Goal: Task Accomplishment & Management: Use online tool/utility

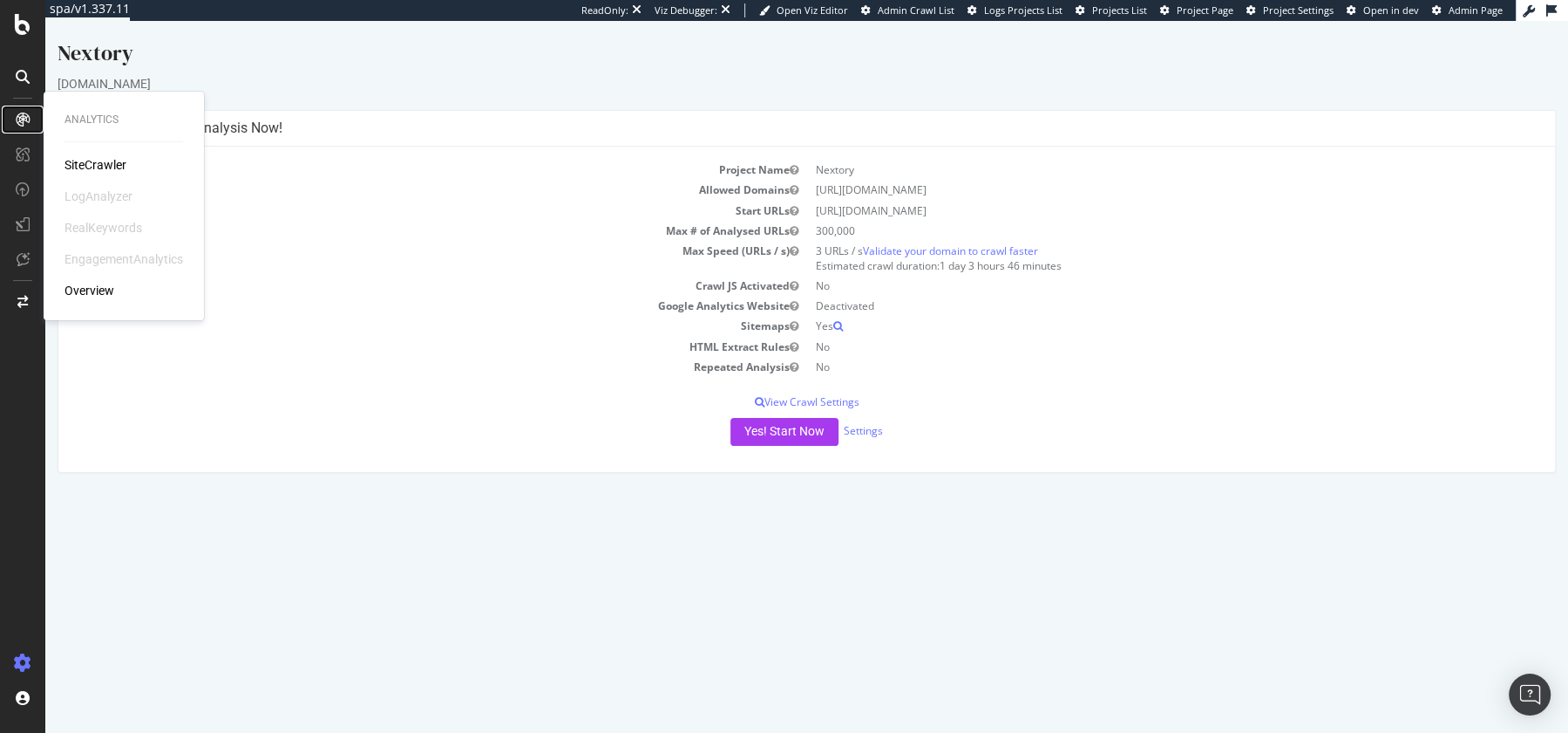
click at [21, 123] on icon at bounding box center [22, 119] width 14 height 14
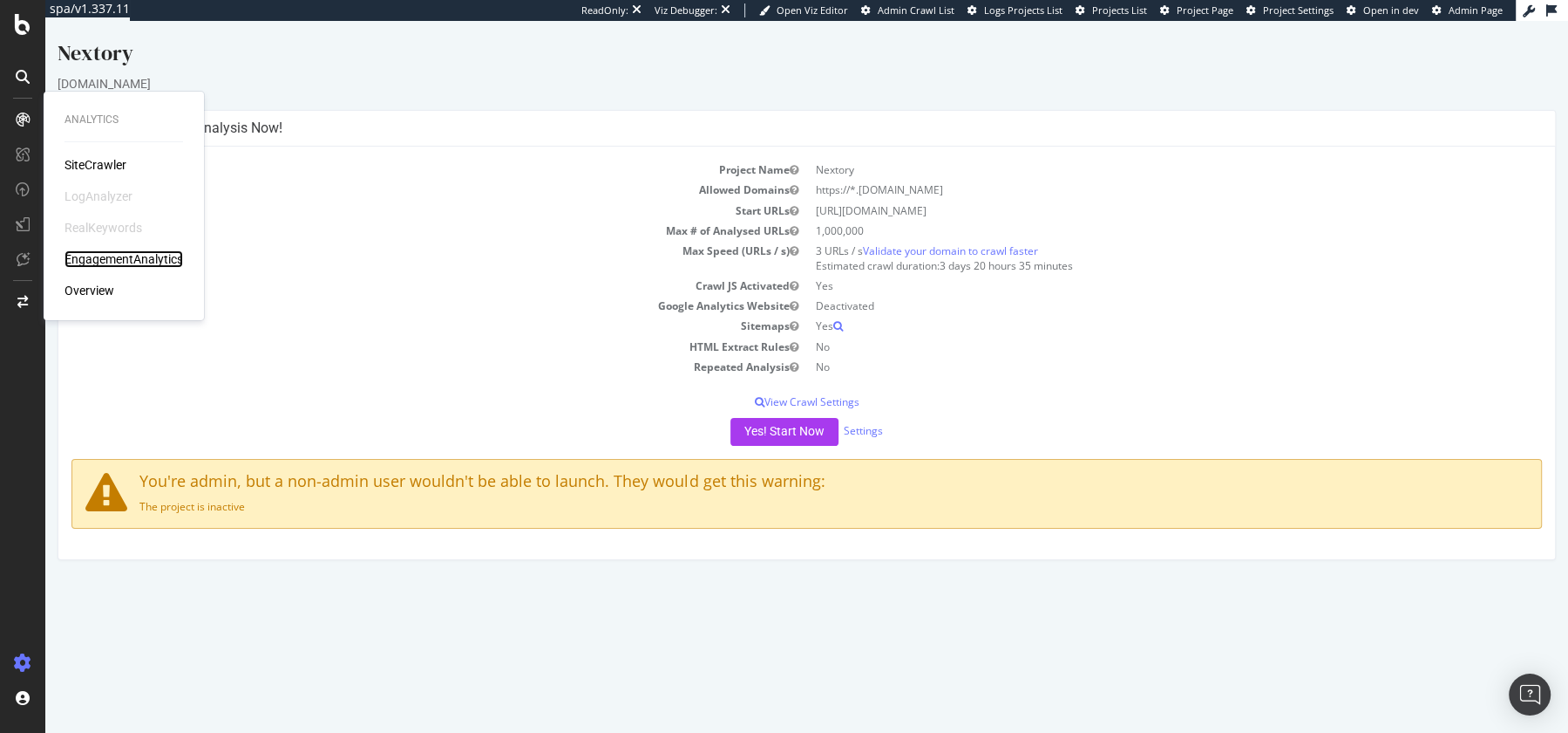
click at [110, 252] on div "EngagementAnalytics" at bounding box center [123, 259] width 118 height 18
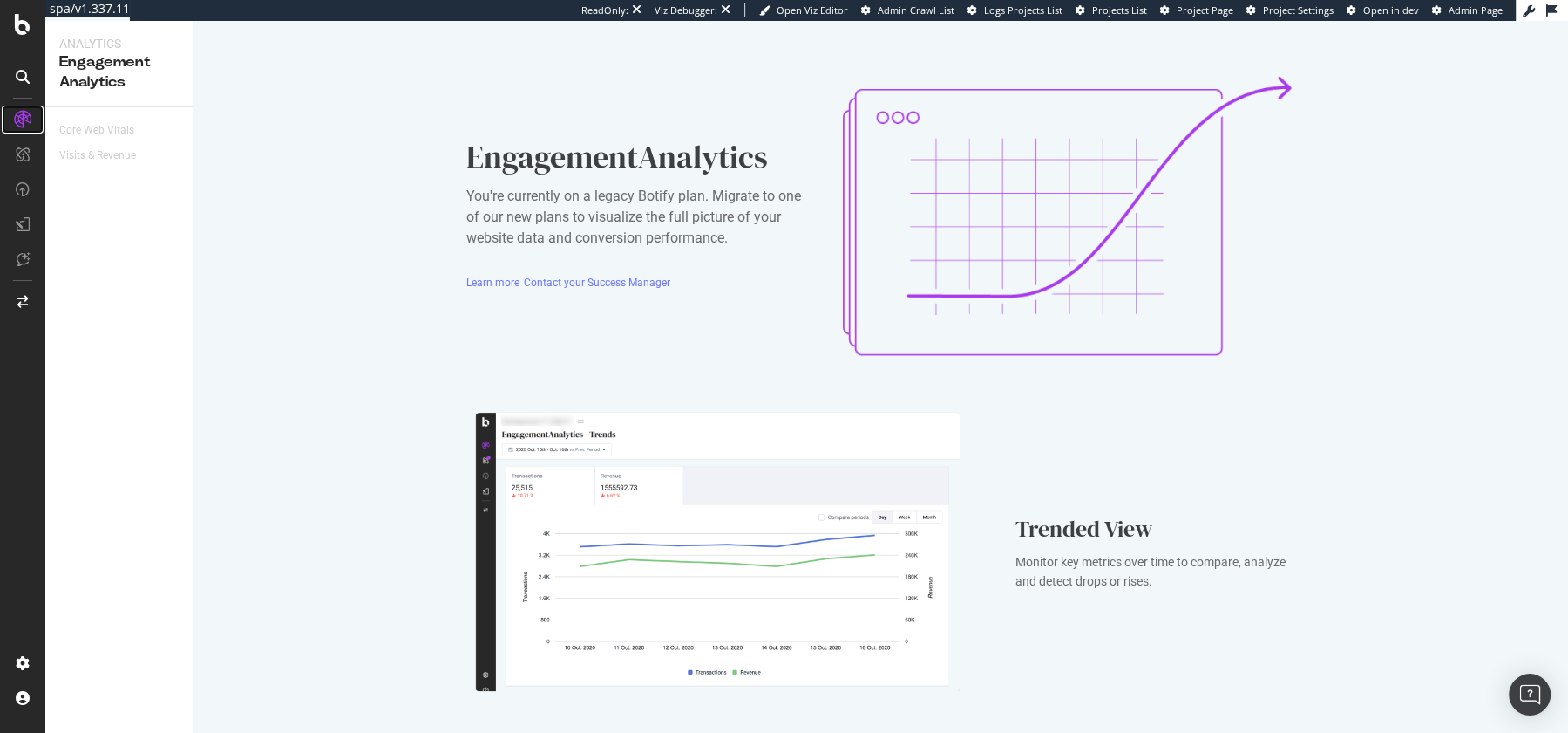
click at [20, 116] on icon at bounding box center [22, 119] width 18 height 18
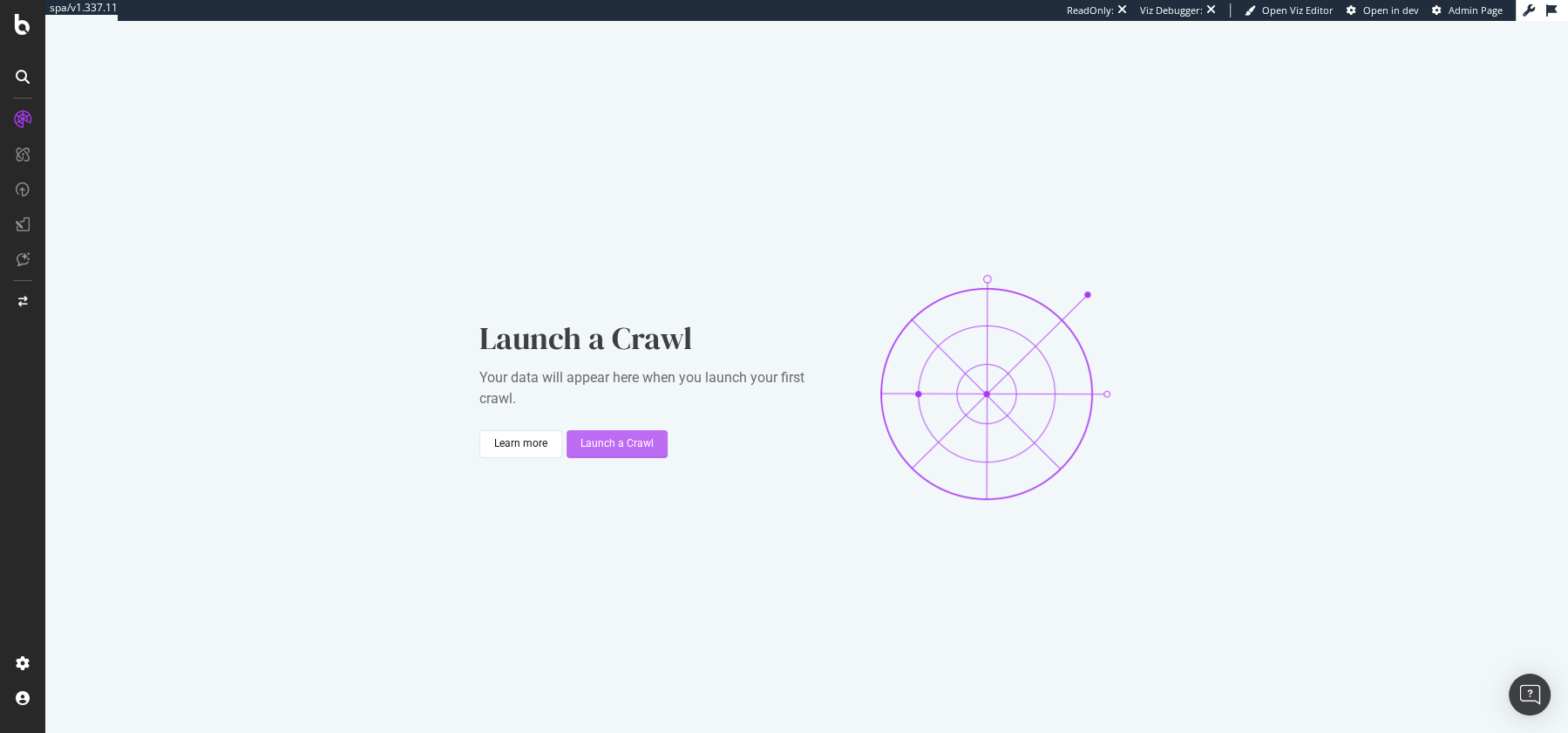
click at [602, 450] on div "Launch a Crawl" at bounding box center [617, 443] width 73 height 15
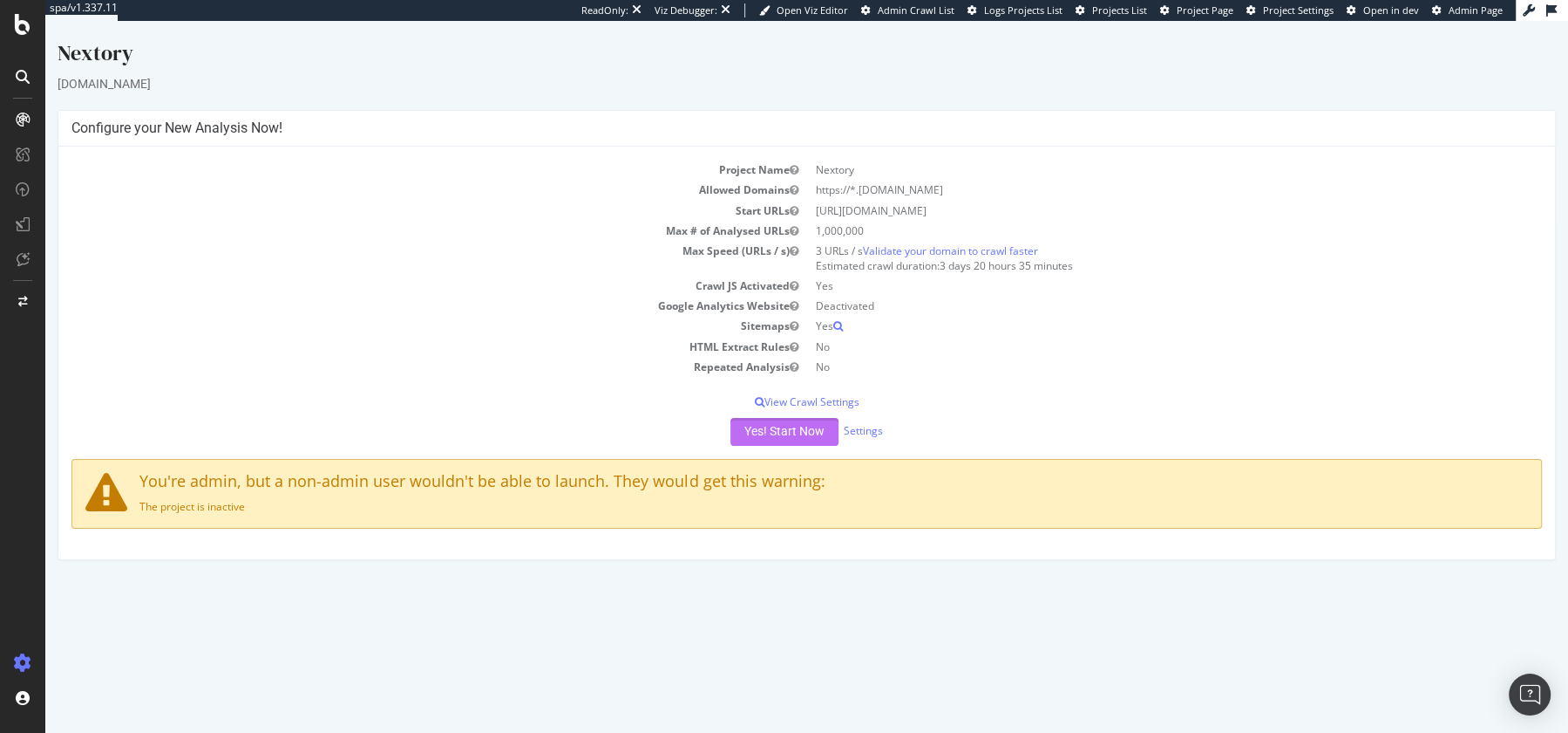
click at [777, 435] on button "Yes! Start Now" at bounding box center [784, 432] width 109 height 28
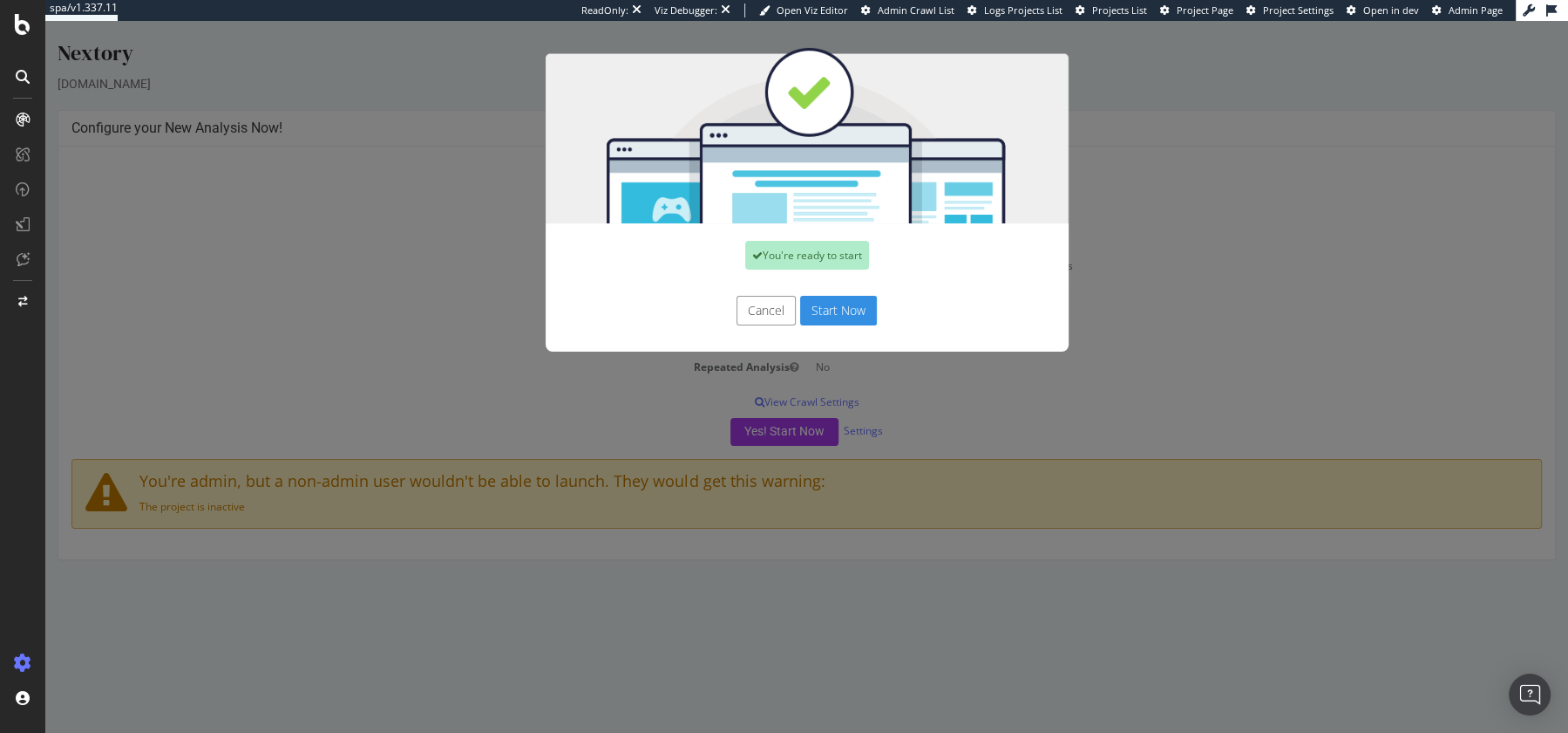
click at [752, 309] on button "Cancel" at bounding box center [766, 310] width 60 height 29
